Goal: Transaction & Acquisition: Purchase product/service

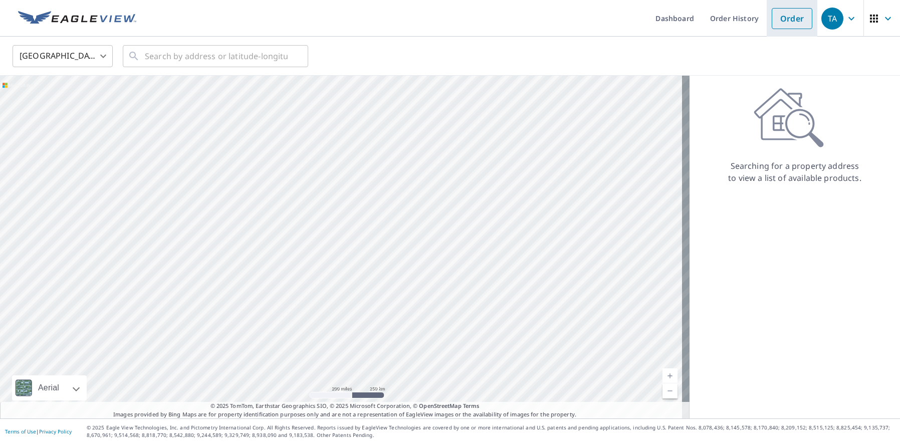
click at [779, 16] on link "Order" at bounding box center [792, 18] width 41 height 21
click at [178, 60] on input "text" at bounding box center [216, 56] width 143 height 28
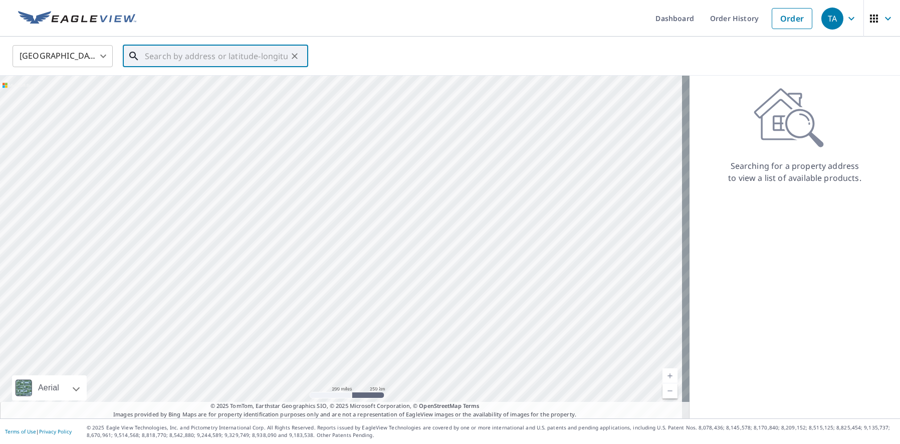
paste input "[STREET_ADDRESS][PERSON_NAME]"
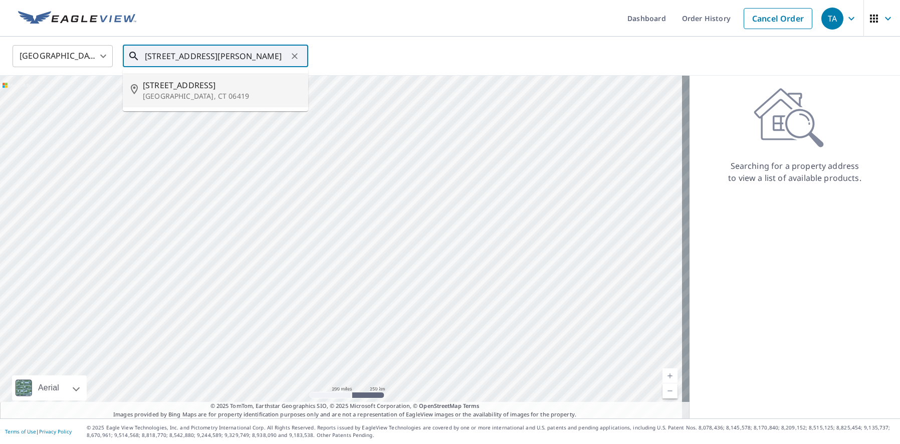
click at [186, 89] on span "[STREET_ADDRESS]" at bounding box center [221, 85] width 157 height 12
type input "[STREET_ADDRESS]"
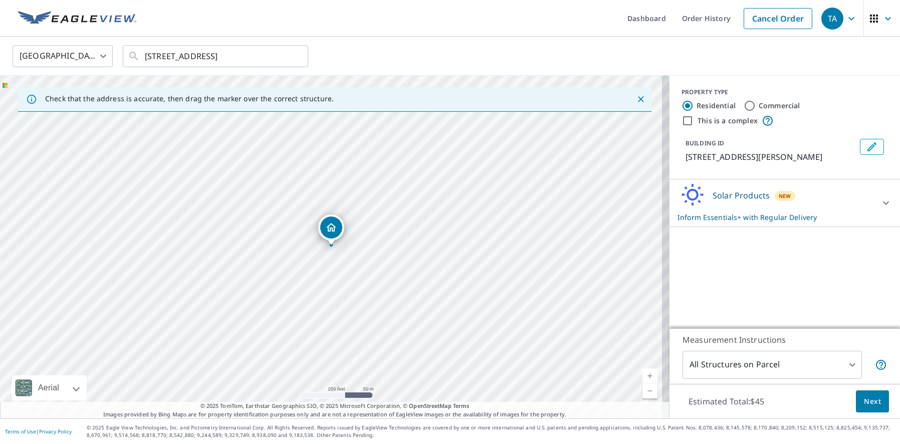
click at [647, 378] on link "Current Level 17, Zoom In" at bounding box center [649, 375] width 15 height 15
click at [647, 378] on link "Current Level 18, Zoom In" at bounding box center [649, 375] width 15 height 15
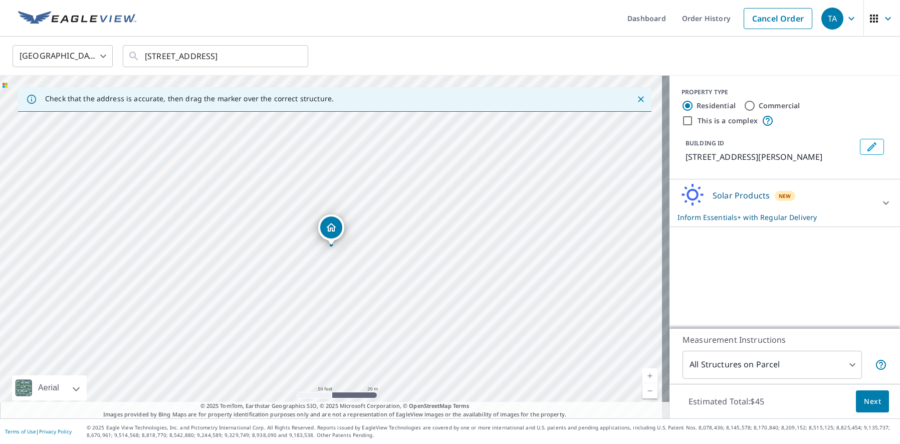
click at [864, 399] on span "Next" at bounding box center [872, 401] width 17 height 13
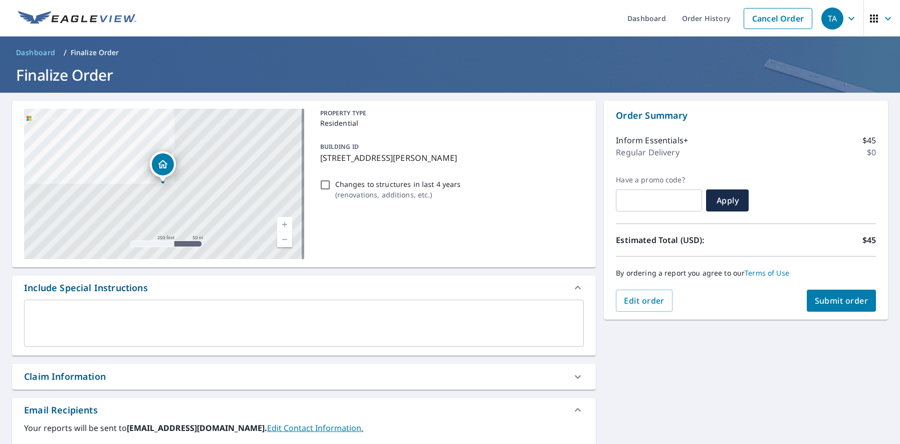
click at [844, 301] on span "Submit order" at bounding box center [842, 300] width 54 height 11
